Goal: Information Seeking & Learning: Understand process/instructions

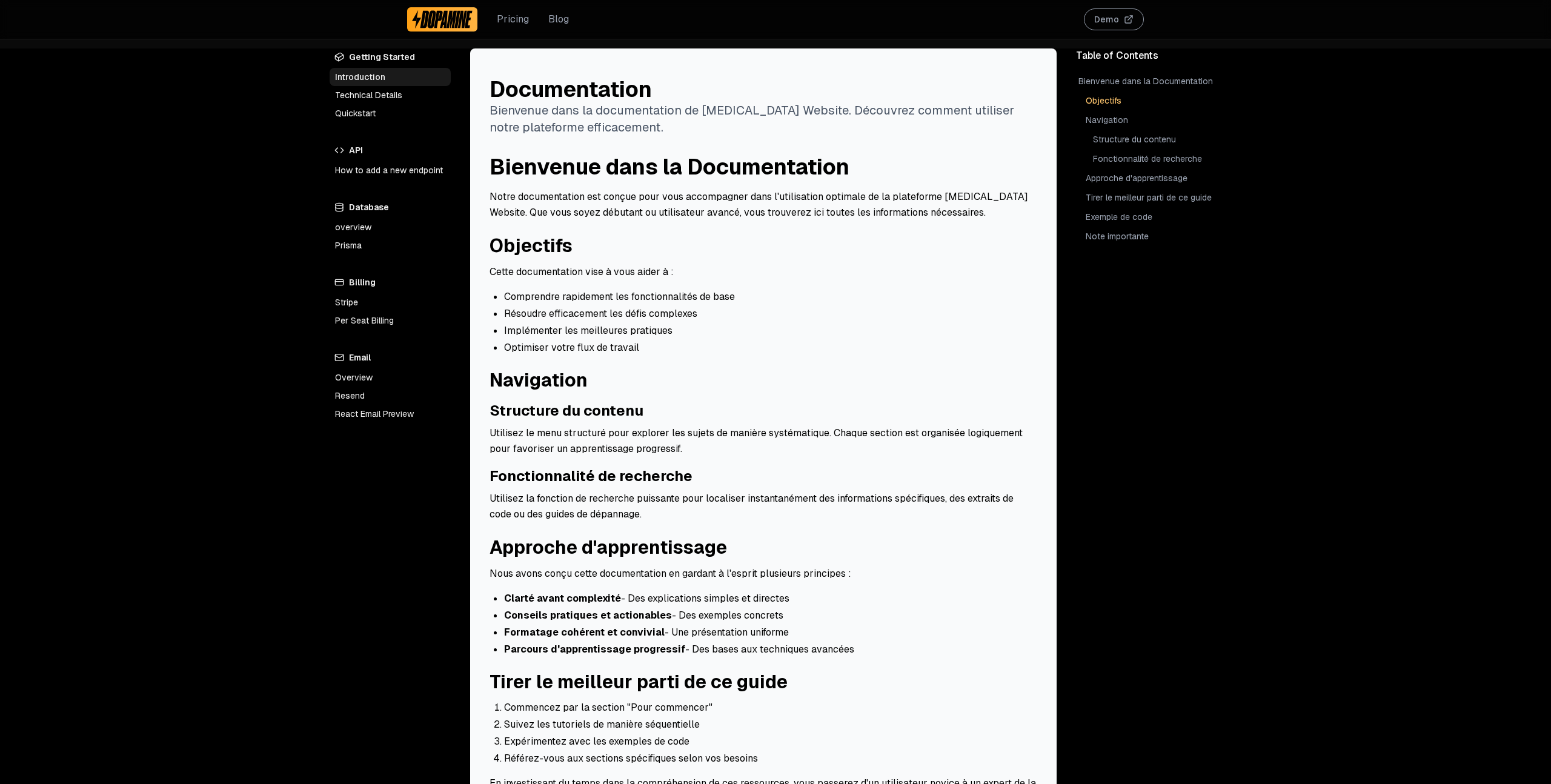
click at [382, 174] on link "How to add a new endpoint" at bounding box center [390, 170] width 121 height 18
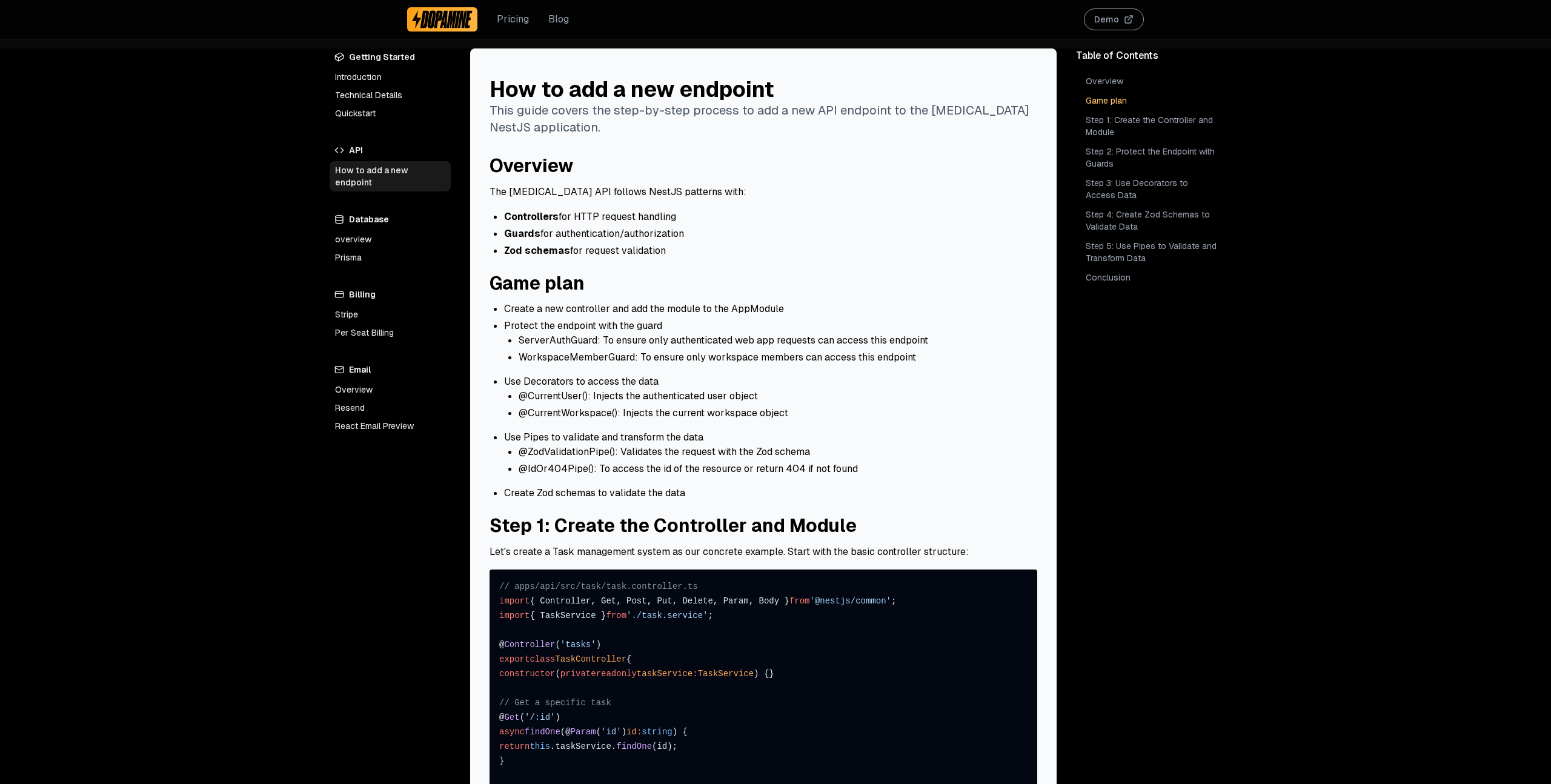
click at [358, 74] on link "Introduction" at bounding box center [390, 77] width 121 height 18
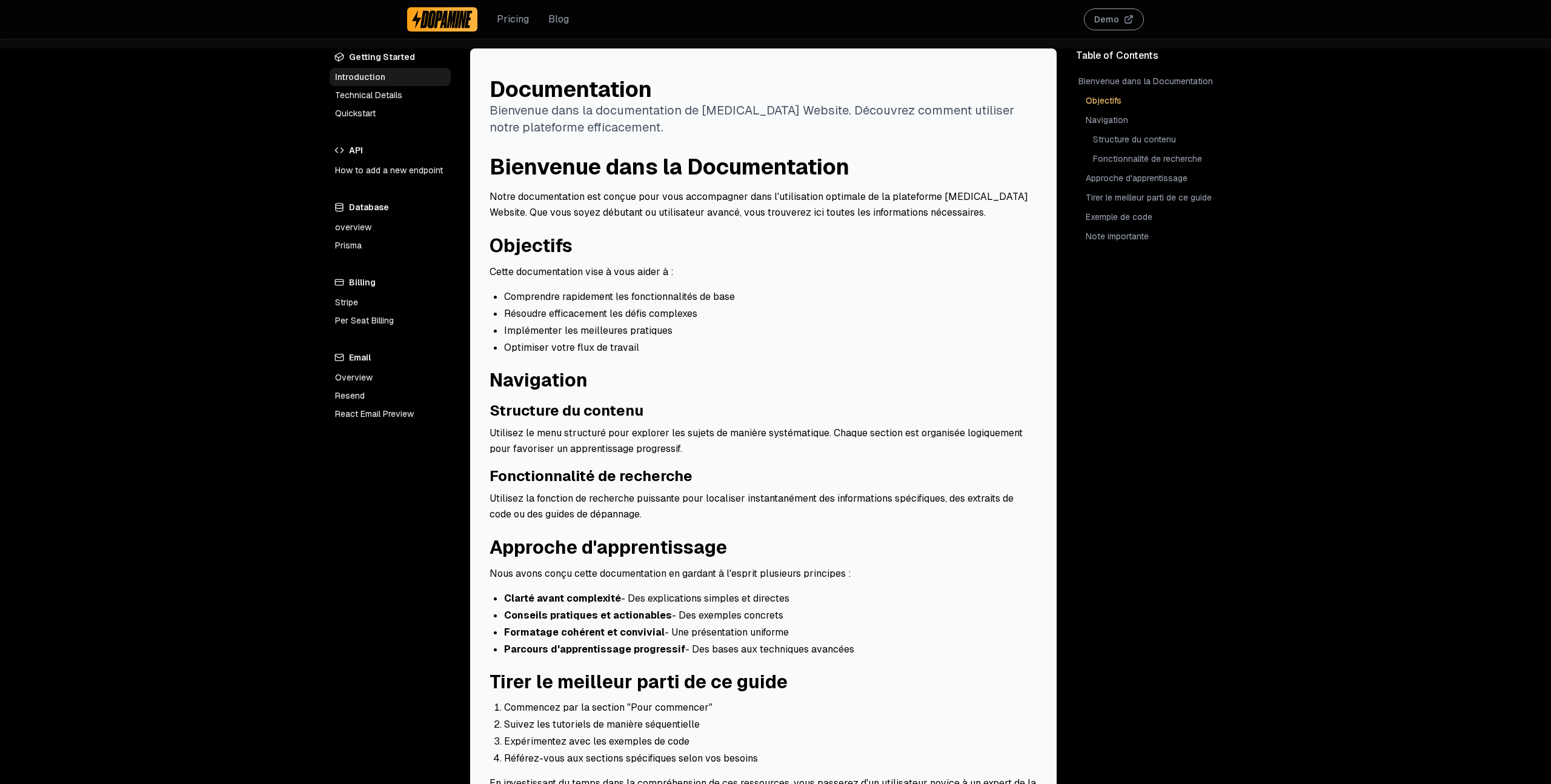
click at [359, 89] on link "Technical Details" at bounding box center [390, 95] width 121 height 18
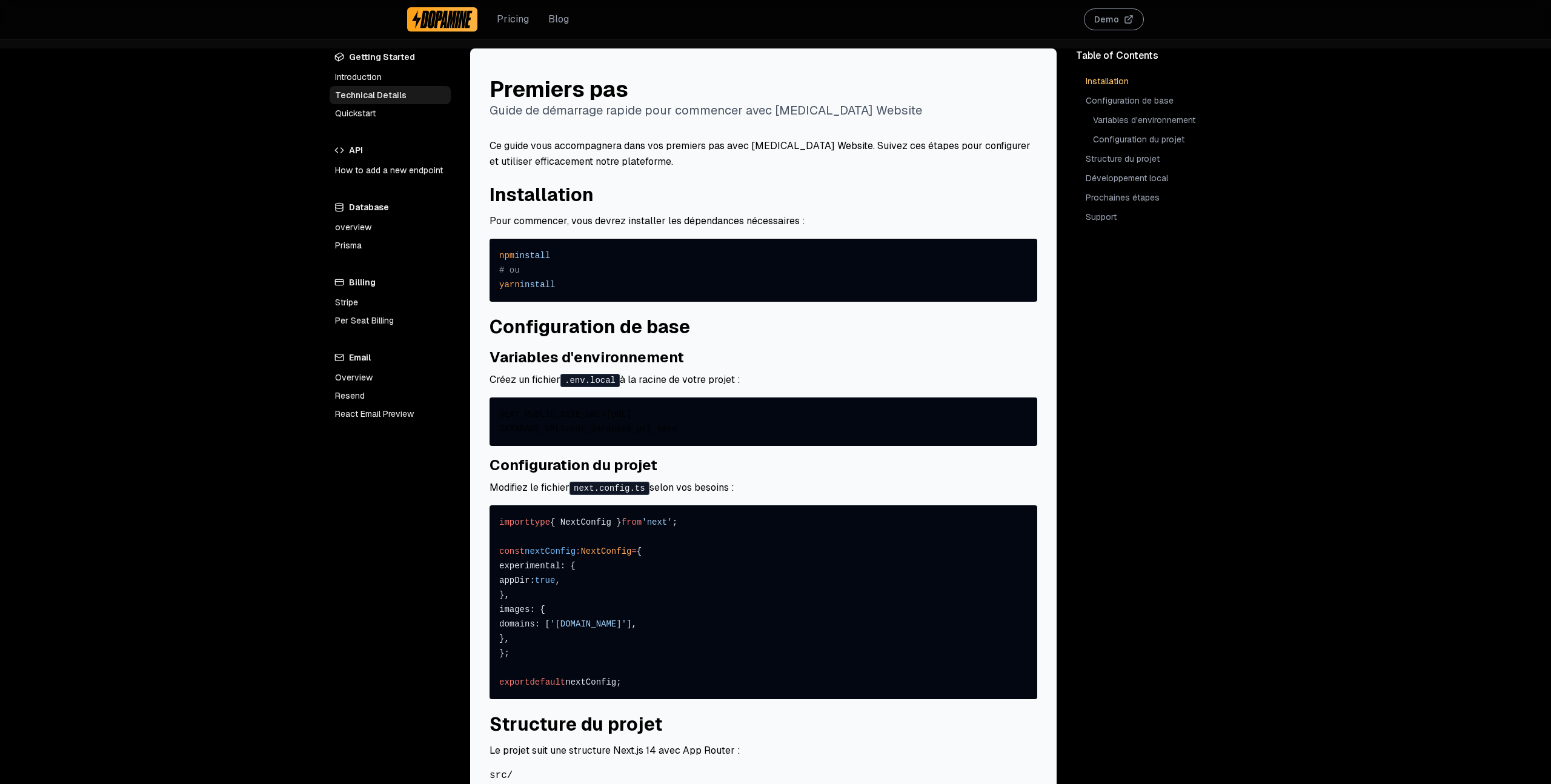
click at [356, 117] on link "Quickstart" at bounding box center [390, 114] width 121 height 18
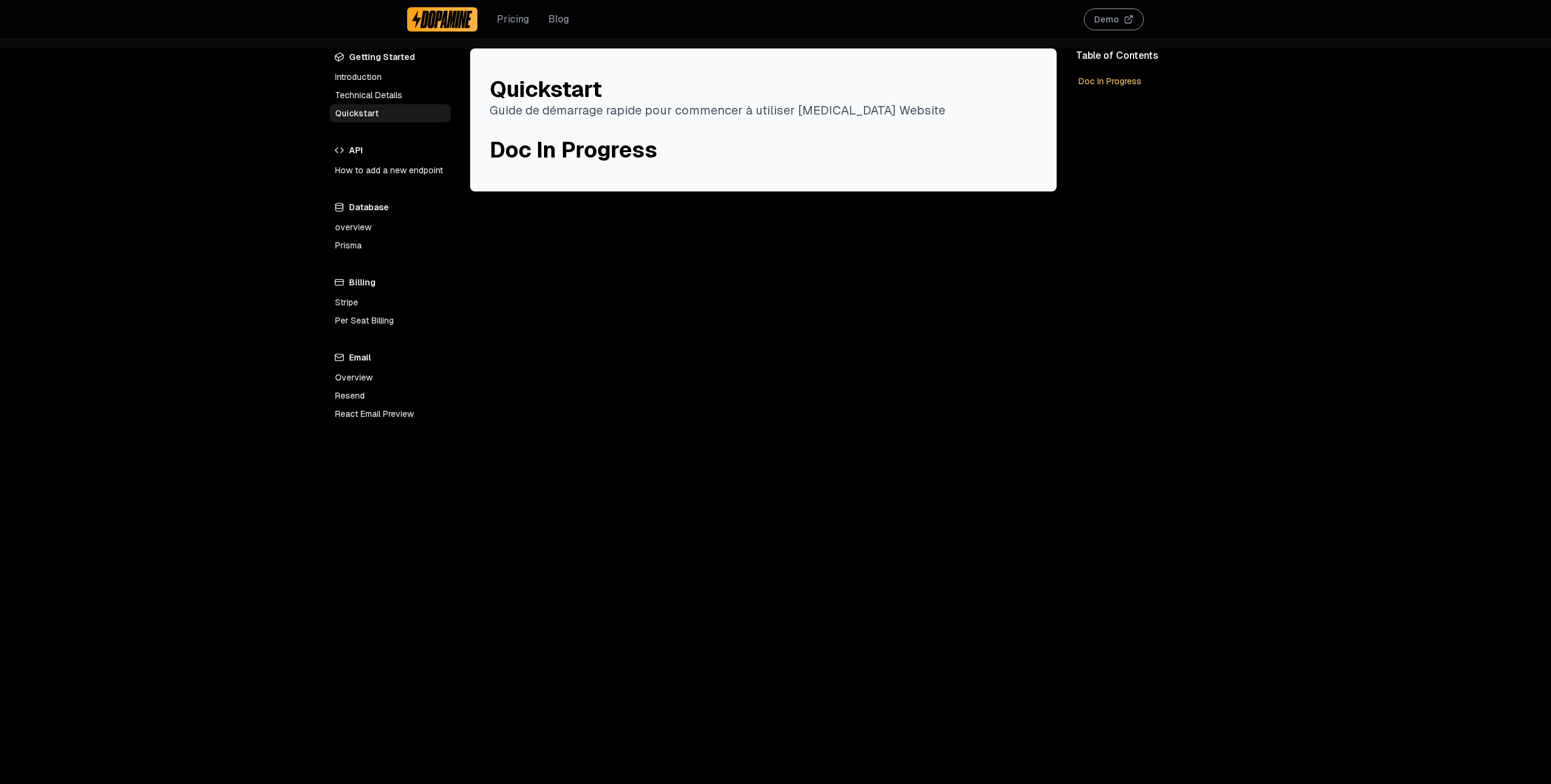
click at [359, 94] on link "Technical Details" at bounding box center [390, 95] width 121 height 18
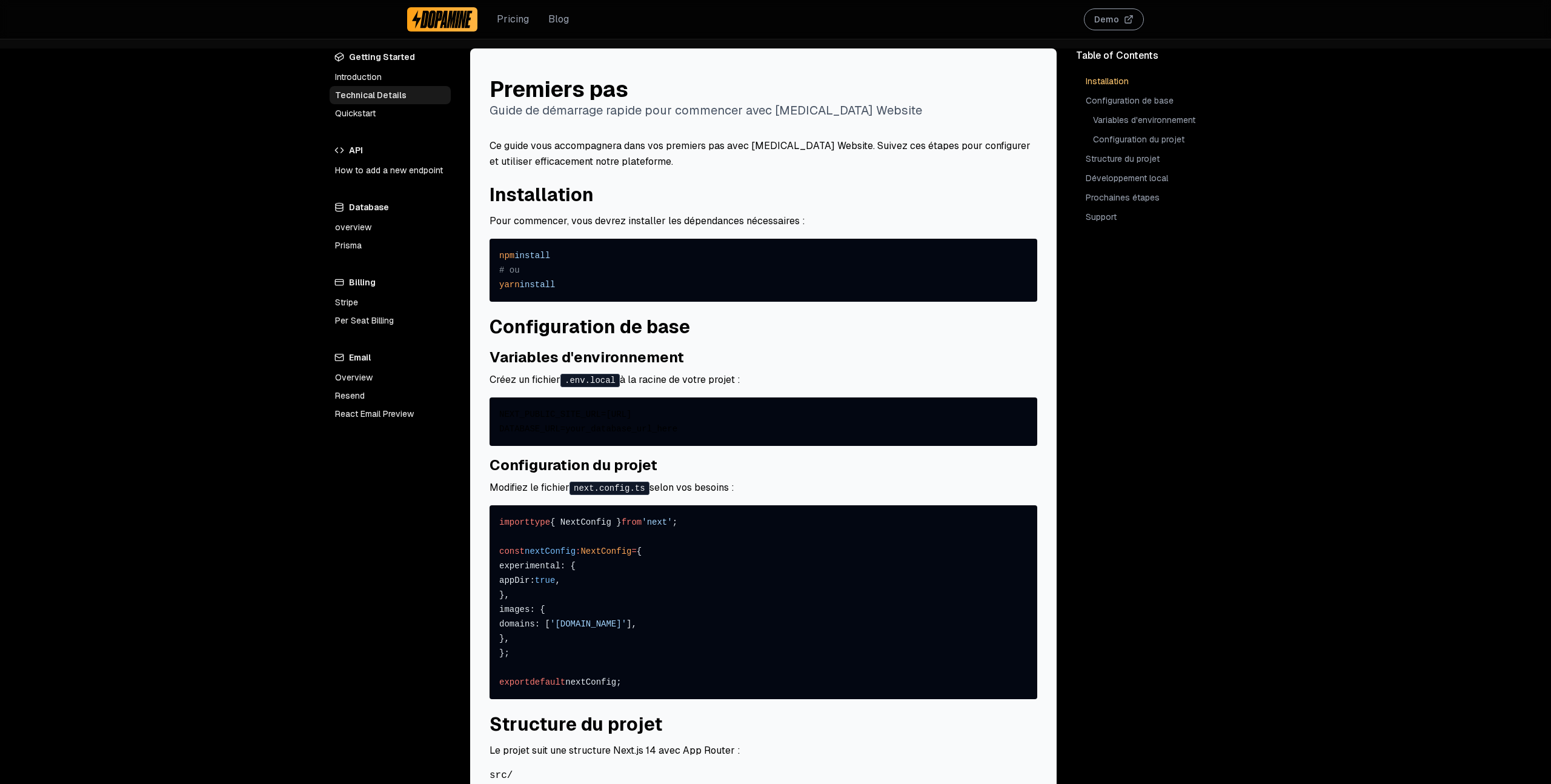
click at [358, 73] on link "Introduction" at bounding box center [390, 77] width 121 height 18
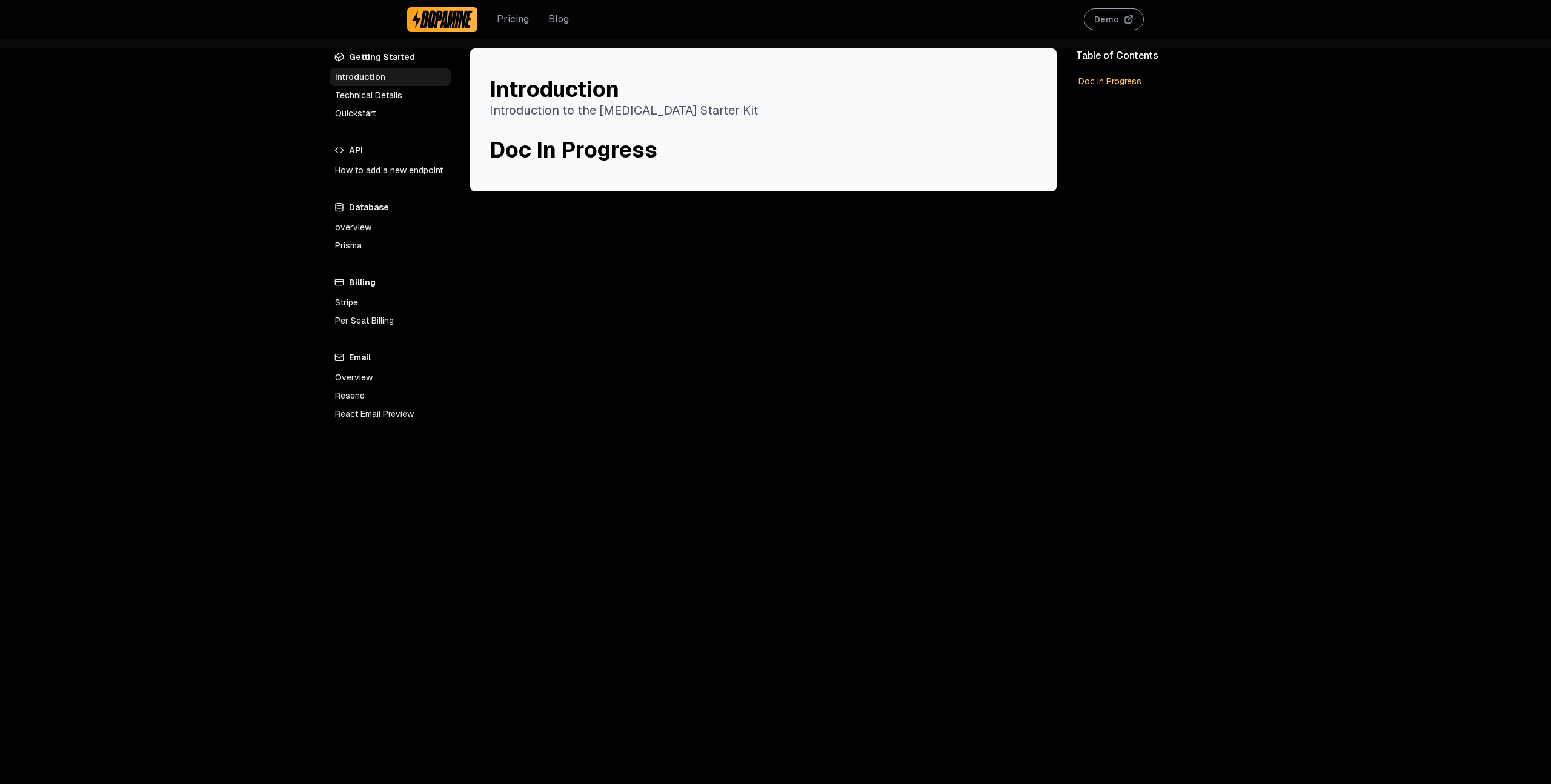
click at [350, 97] on link "Technical Details" at bounding box center [390, 95] width 121 height 18
click at [380, 162] on link "How to add a new endpoint" at bounding box center [390, 170] width 121 height 18
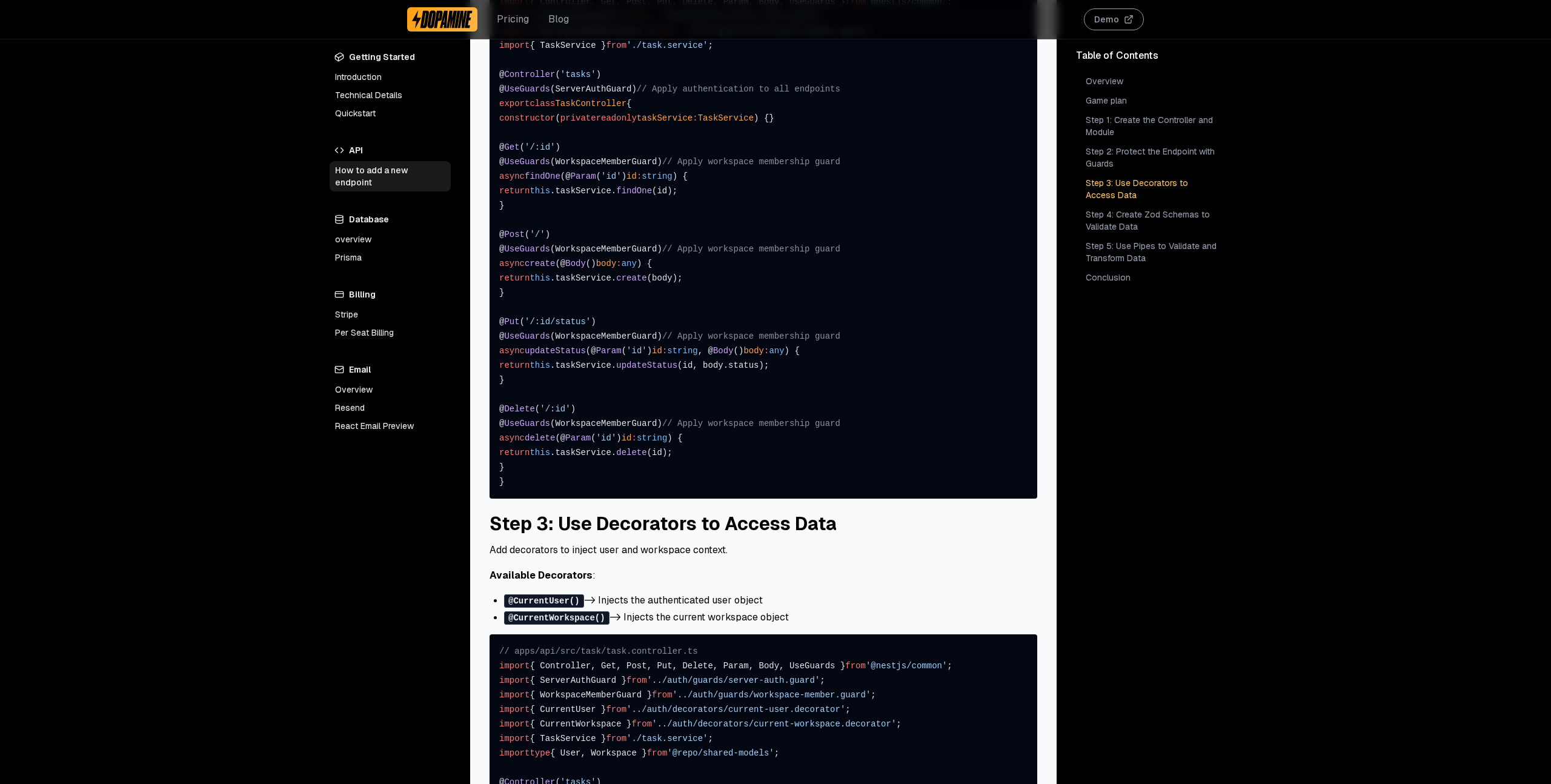
scroll to position [1450, 0]
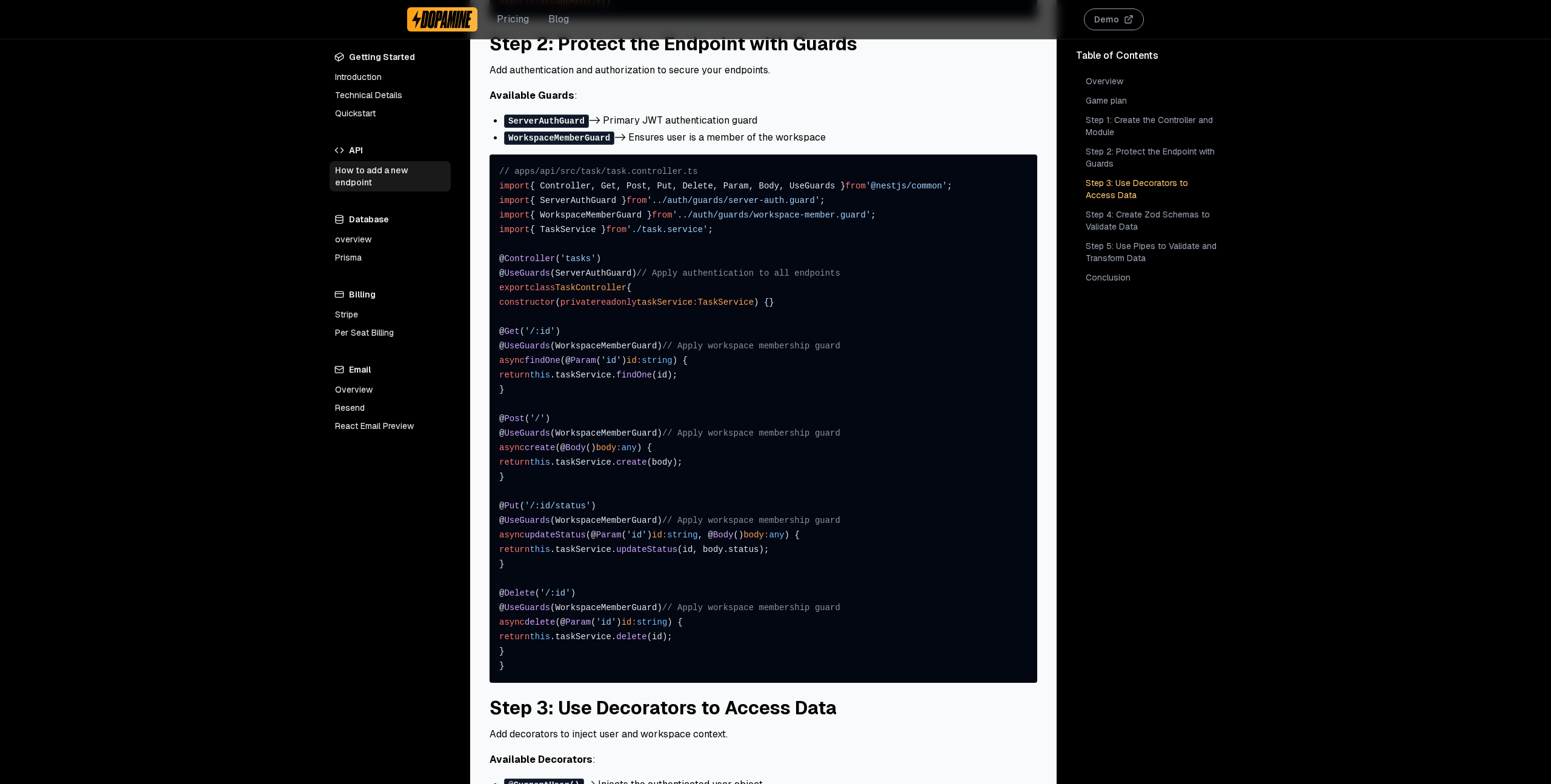
click at [1109, 79] on link "Overview" at bounding box center [1152, 81] width 138 height 17
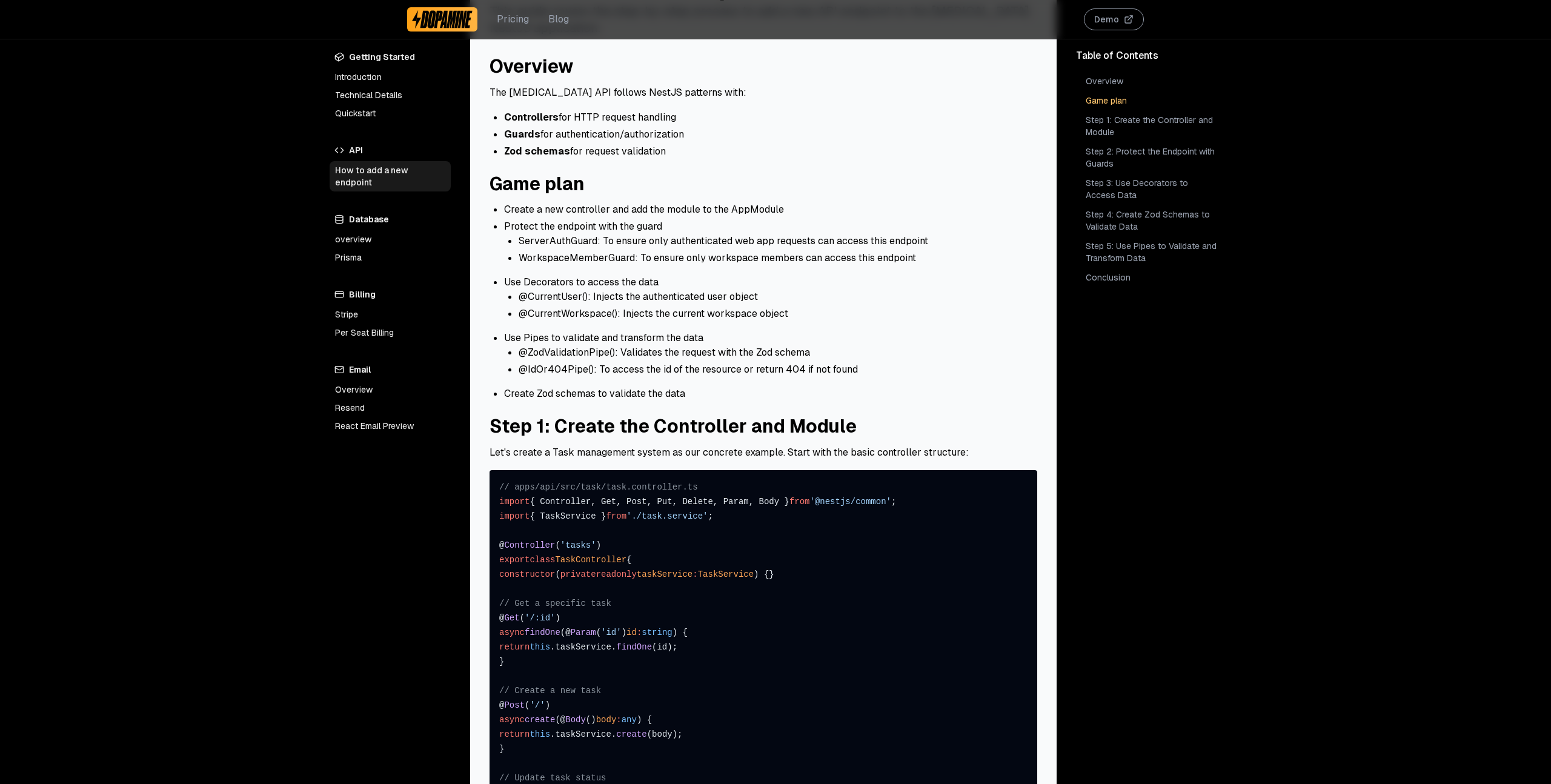
scroll to position [27, 0]
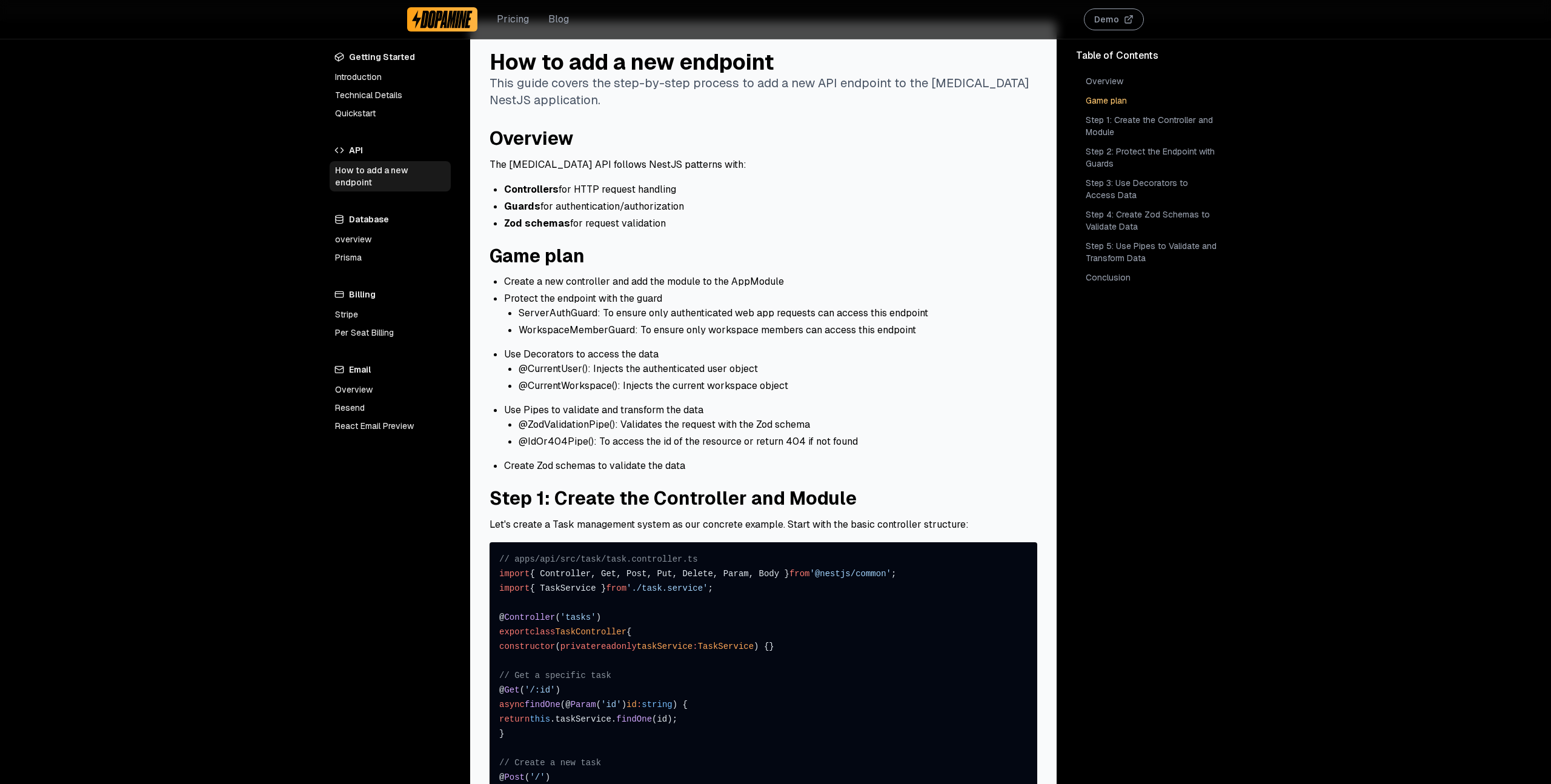
click at [967, 169] on p "The [MEDICAL_DATA] API follows NestJS patterns with:" at bounding box center [763, 164] width 548 height 16
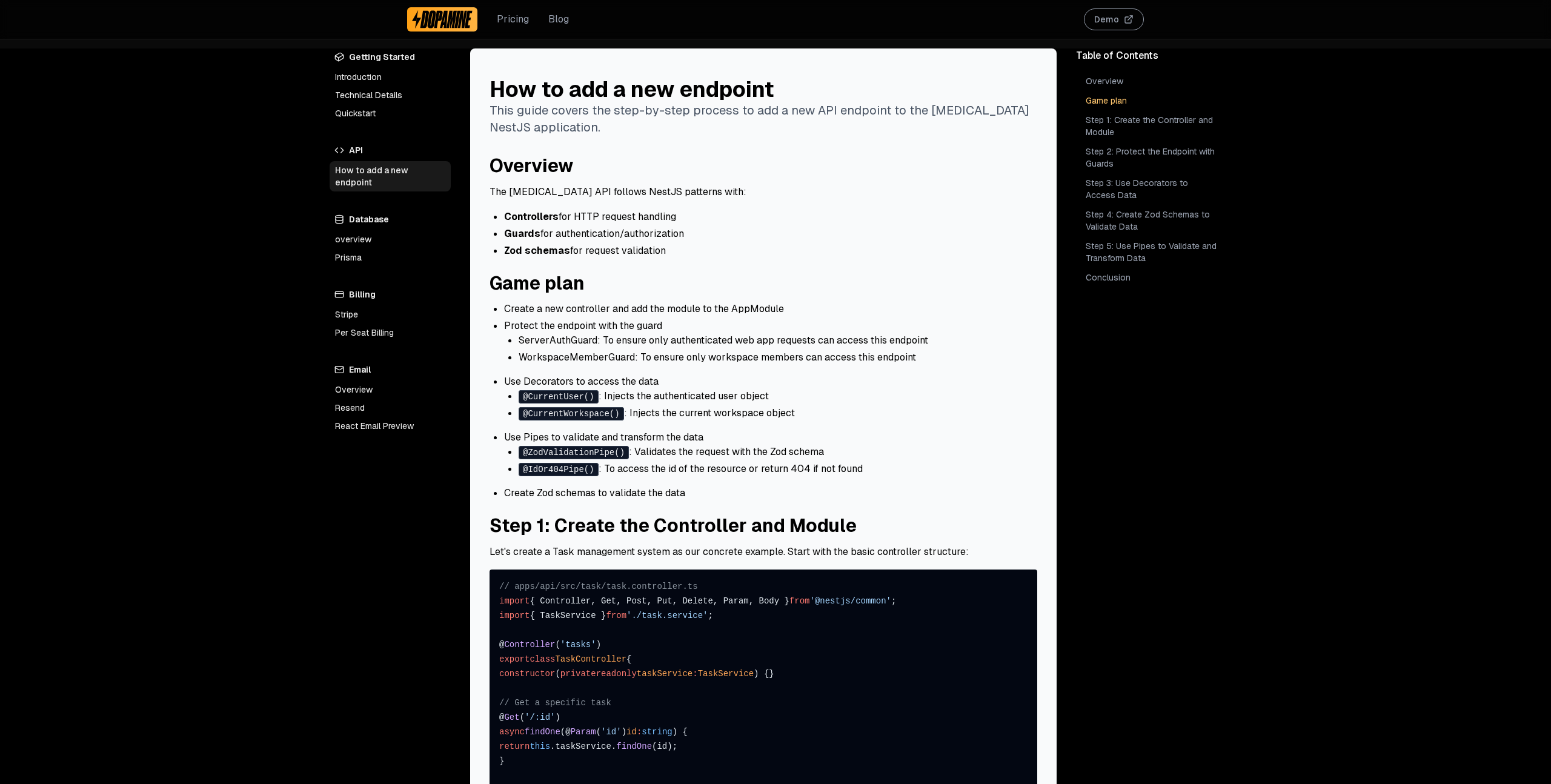
scroll to position [27, 0]
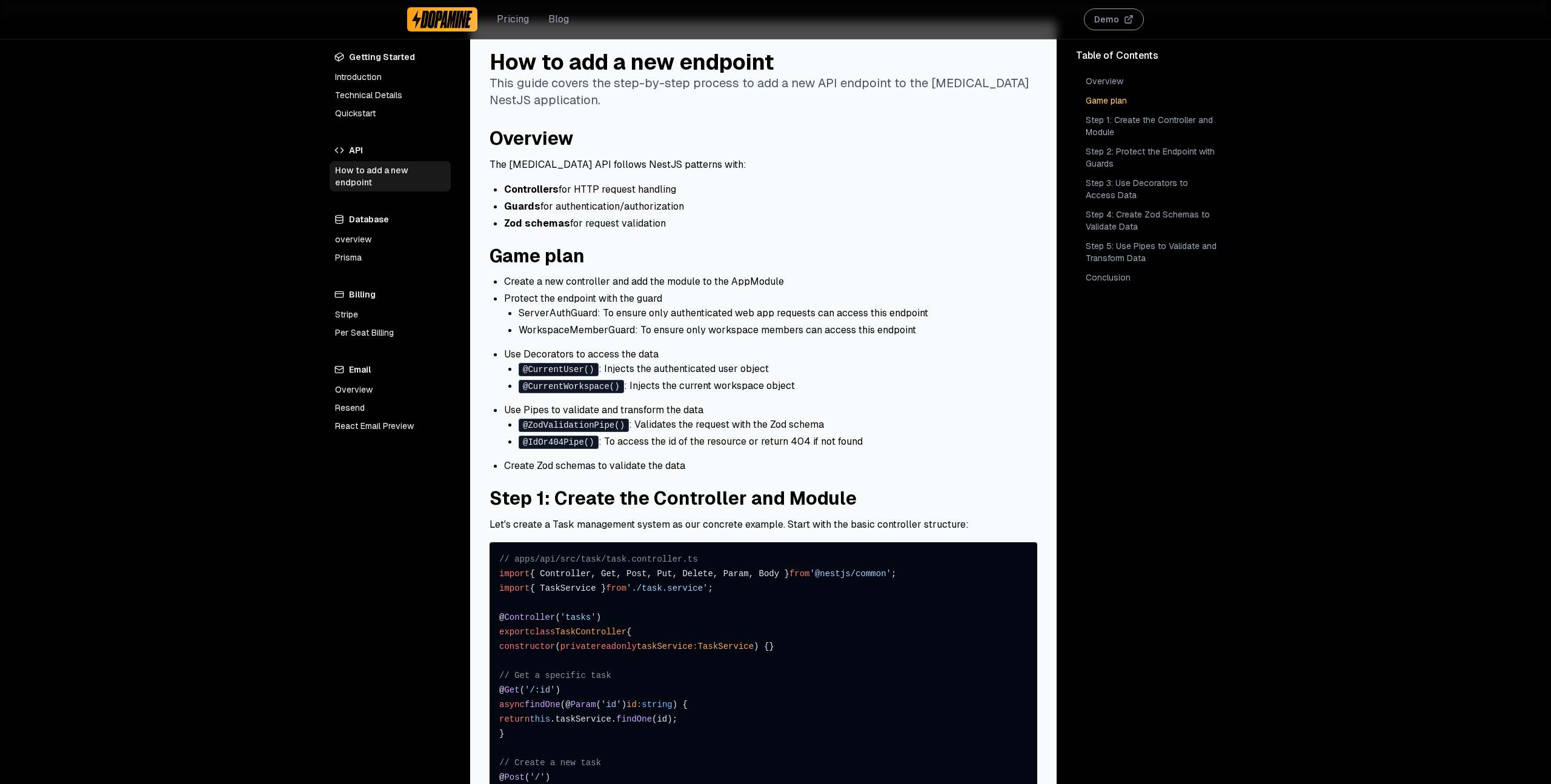
click at [839, 348] on li "Use Decorators to access the data @CurrentUser() : Injects the authenticated us…" at bounding box center [770, 370] width 533 height 46
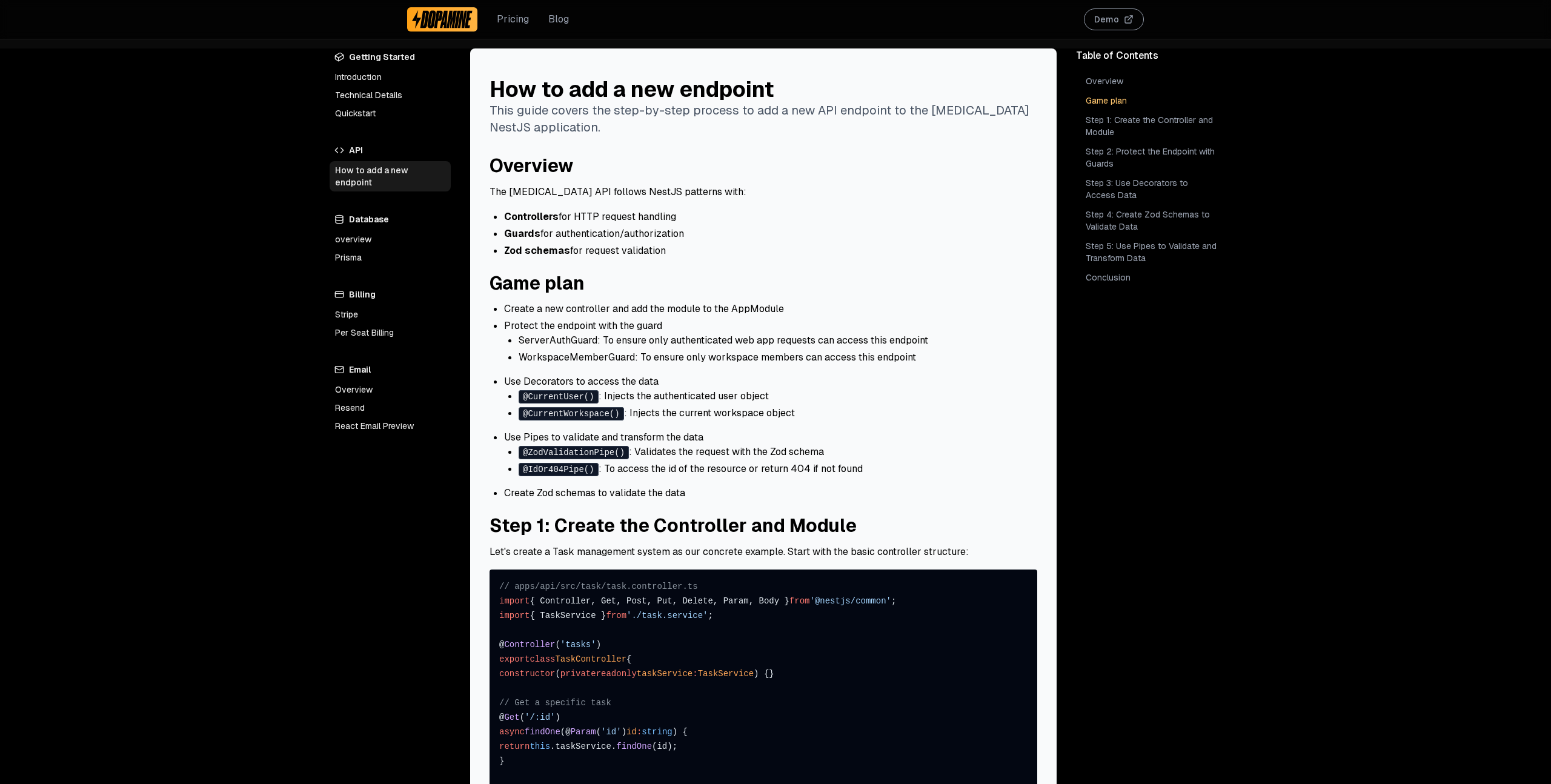
scroll to position [27, 0]
